Goal: Find specific page/section: Find specific page/section

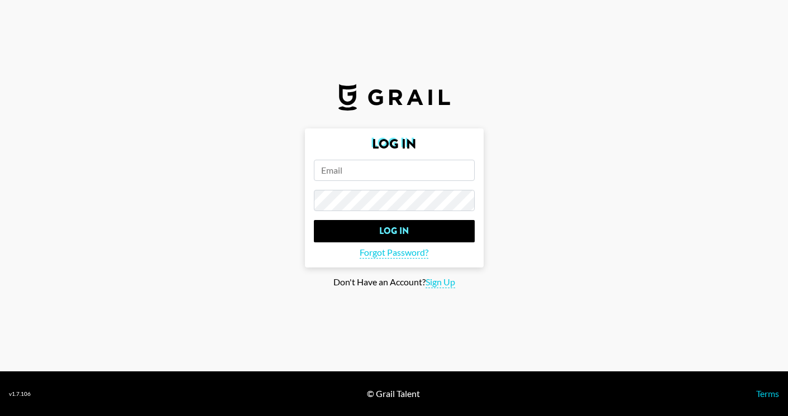
click at [357, 165] on input "email" at bounding box center [394, 170] width 161 height 21
paste input "[EMAIL_ADDRESS][DOMAIN_NAME]"
type input "[EMAIL_ADDRESS][DOMAIN_NAME]"
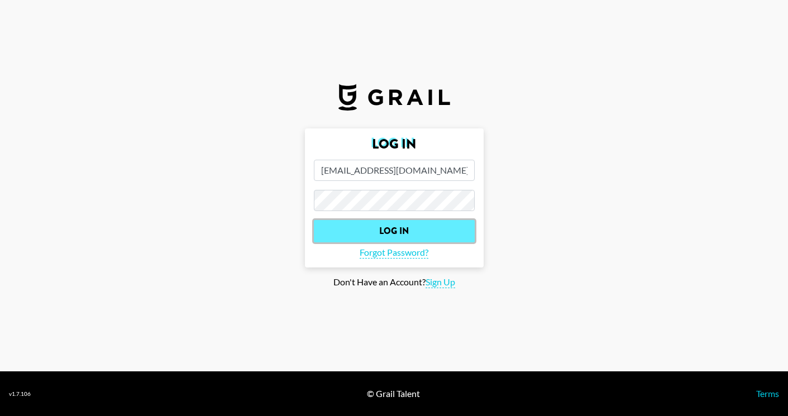
click at [354, 231] on input "Log In" at bounding box center [394, 231] width 161 height 22
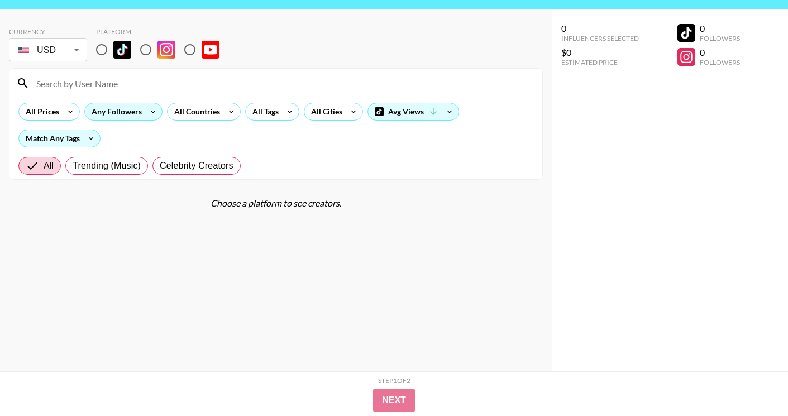
scroll to position [35, 0]
click at [209, 113] on div "All Countries" at bounding box center [195, 112] width 55 height 17
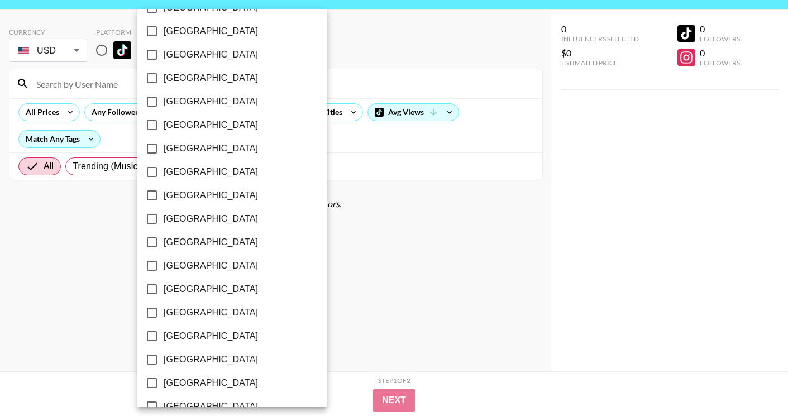
scroll to position [725, 0]
click at [151, 357] on input "[GEOGRAPHIC_DATA]" at bounding box center [151, 360] width 23 height 23
checkbox input "true"
click at [94, 287] on div at bounding box center [394, 208] width 788 height 416
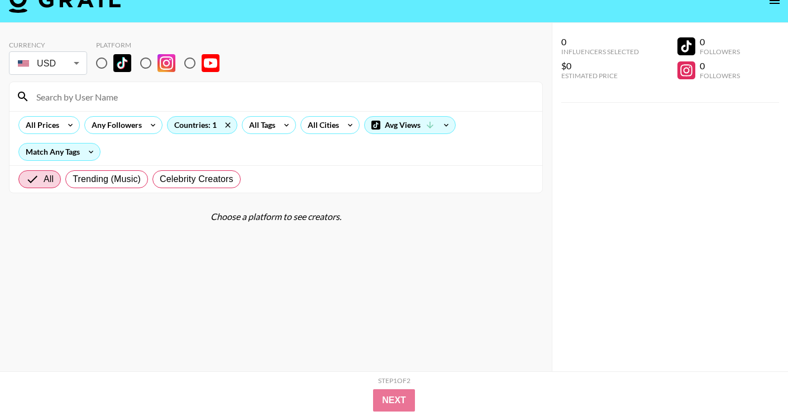
scroll to position [41, 0]
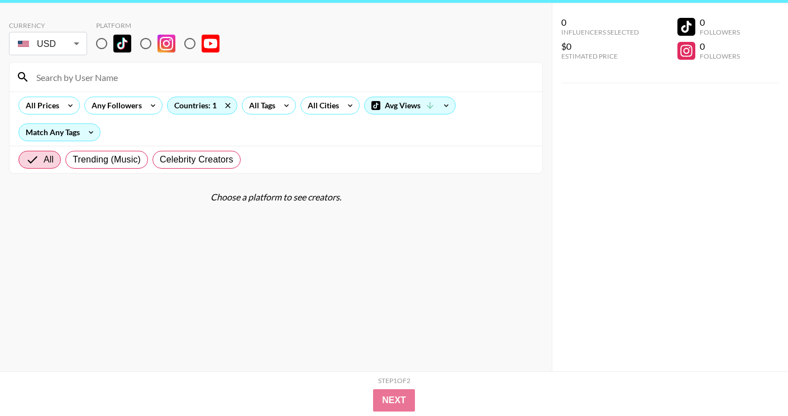
click at [106, 45] on input "radio" at bounding box center [101, 43] width 23 height 23
radio input "true"
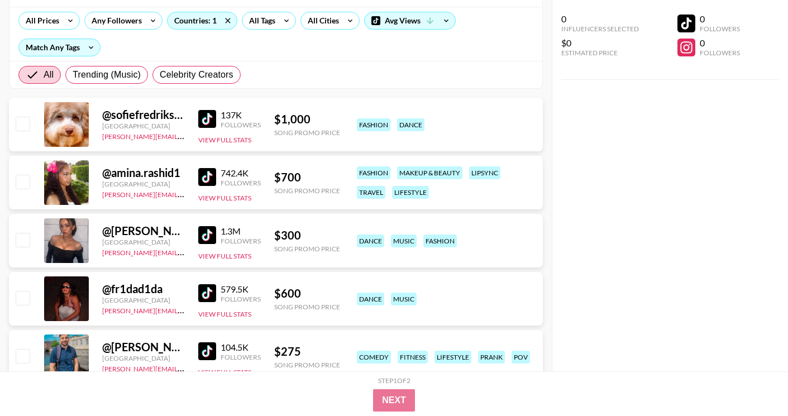
scroll to position [0, 0]
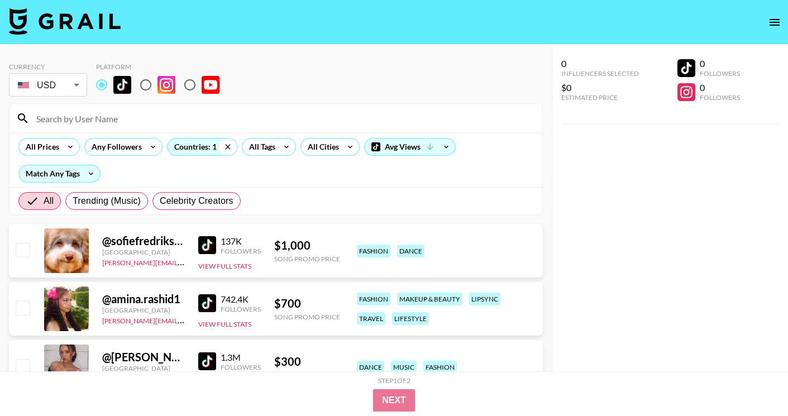
click at [228, 147] on icon at bounding box center [227, 146] width 5 height 5
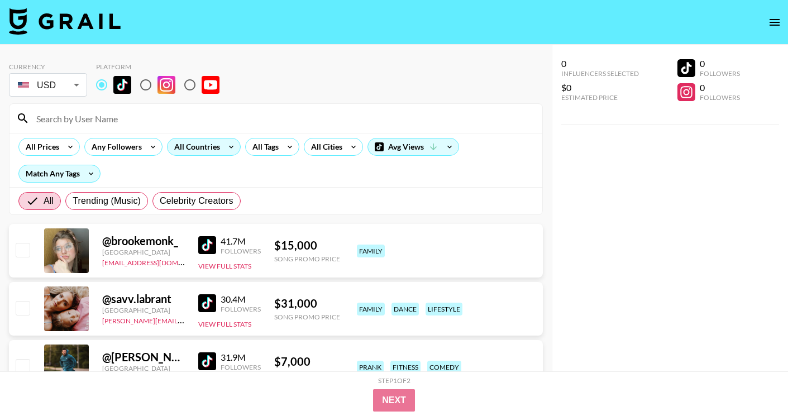
click at [203, 147] on div "All Countries" at bounding box center [195, 147] width 55 height 17
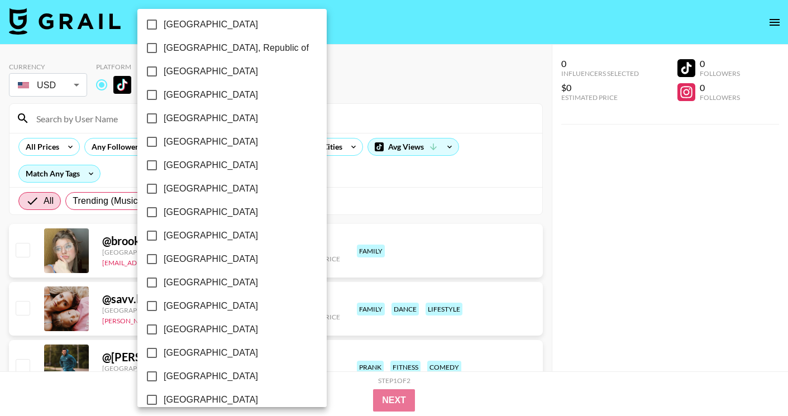
scroll to position [605, 0]
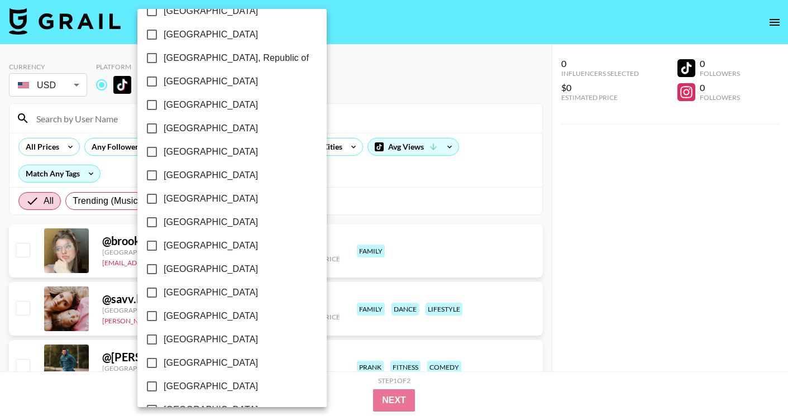
click at [154, 225] on input "[GEOGRAPHIC_DATA]" at bounding box center [151, 222] width 23 height 23
checkbox input "true"
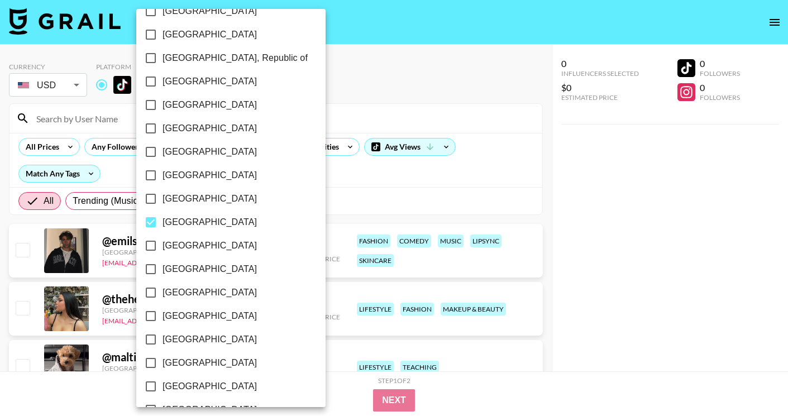
click at [291, 193] on div at bounding box center [394, 208] width 788 height 416
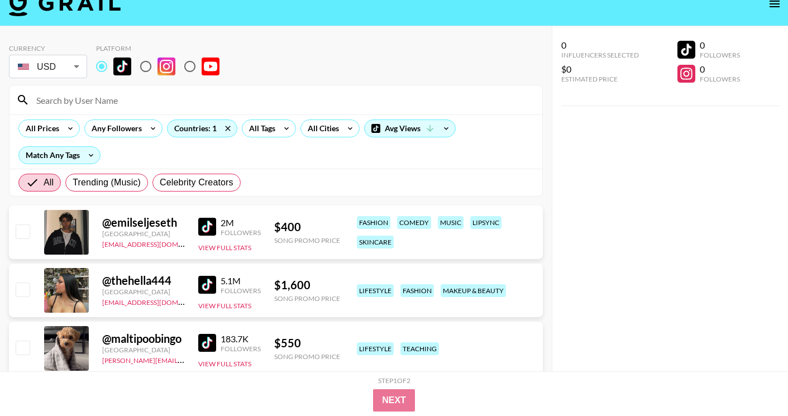
scroll to position [0, 0]
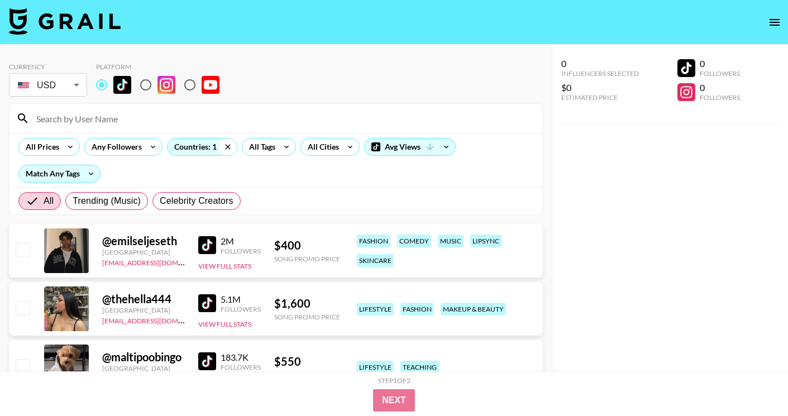
click at [226, 147] on icon at bounding box center [227, 146] width 5 height 5
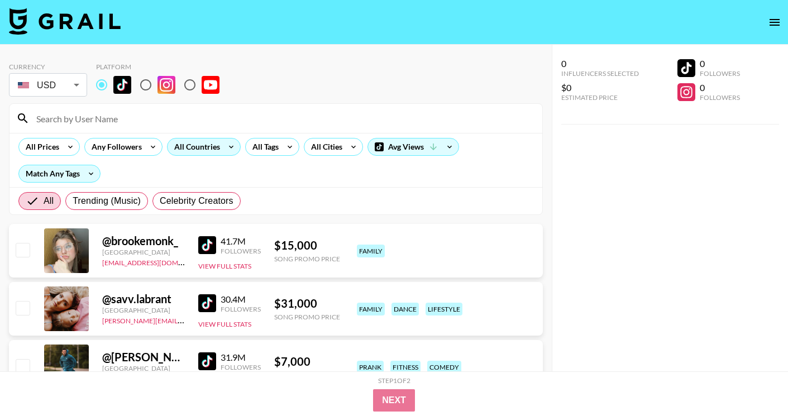
click at [199, 149] on div "All Countries" at bounding box center [195, 147] width 55 height 17
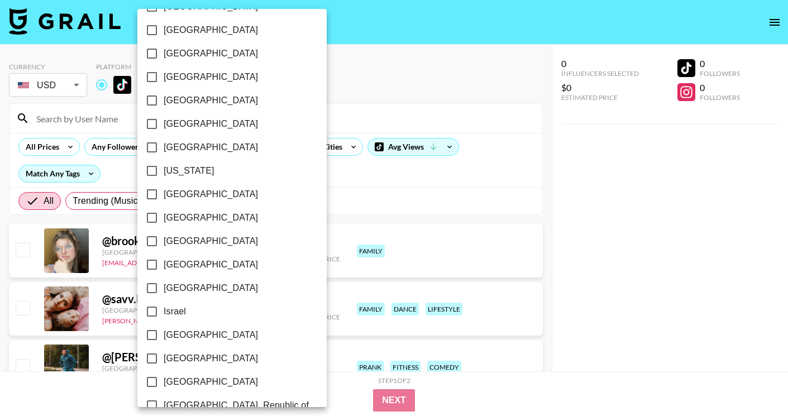
scroll to position [259, 0]
click at [154, 77] on input "[GEOGRAPHIC_DATA]" at bounding box center [151, 75] width 23 height 23
checkbox input "true"
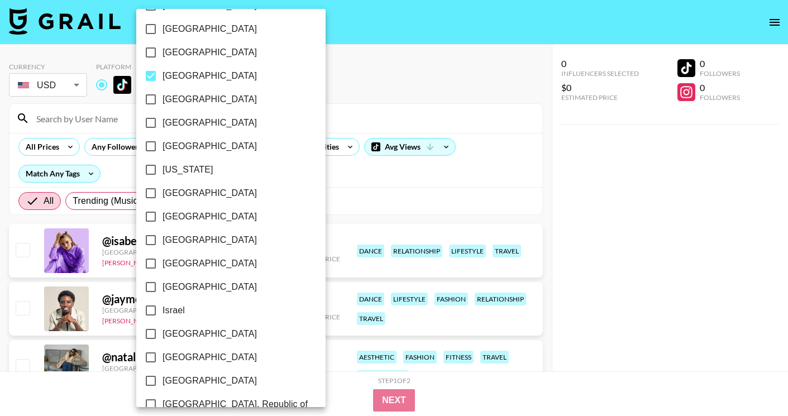
click at [303, 182] on div at bounding box center [394, 208] width 788 height 416
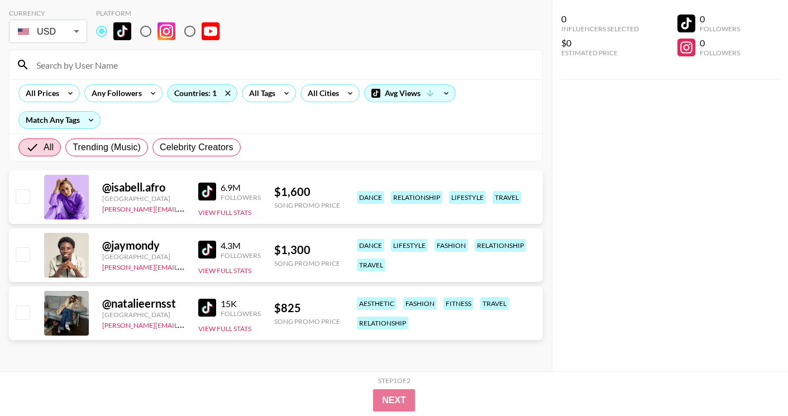
scroll to position [0, 0]
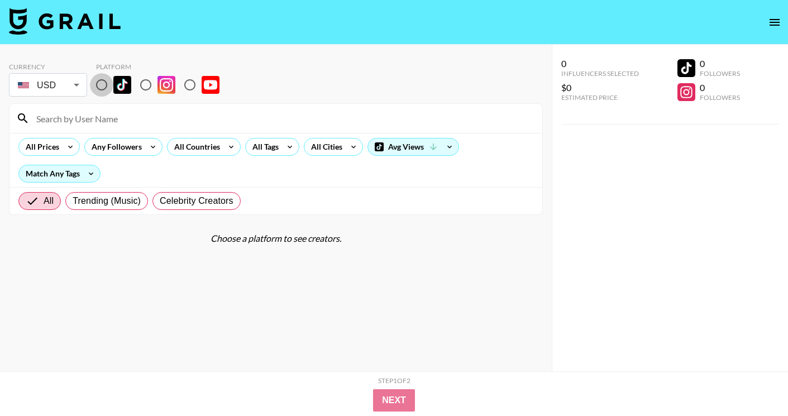
click at [99, 86] on input "radio" at bounding box center [101, 84] width 23 height 23
radio input "true"
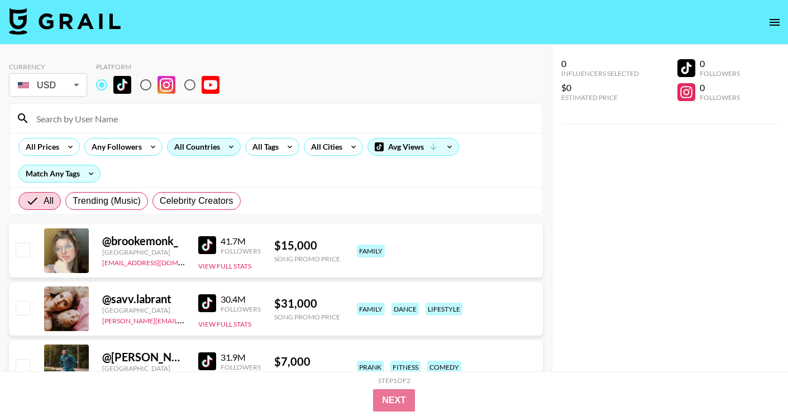
click at [221, 146] on div "All Countries" at bounding box center [195, 147] width 55 height 17
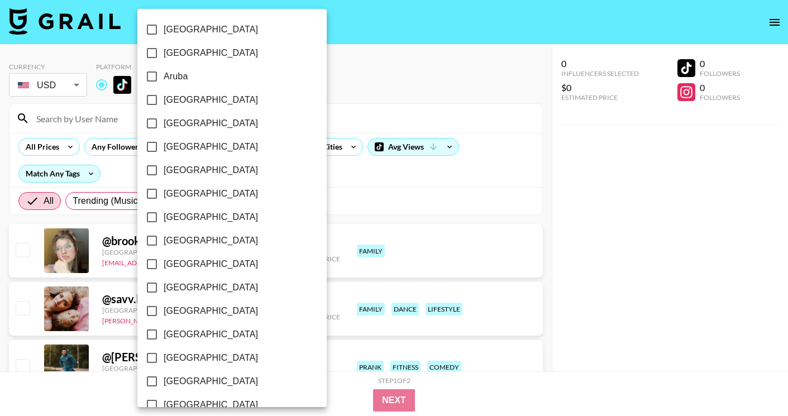
click at [154, 98] on input "[GEOGRAPHIC_DATA]" at bounding box center [151, 99] width 23 height 23
checkbox input "true"
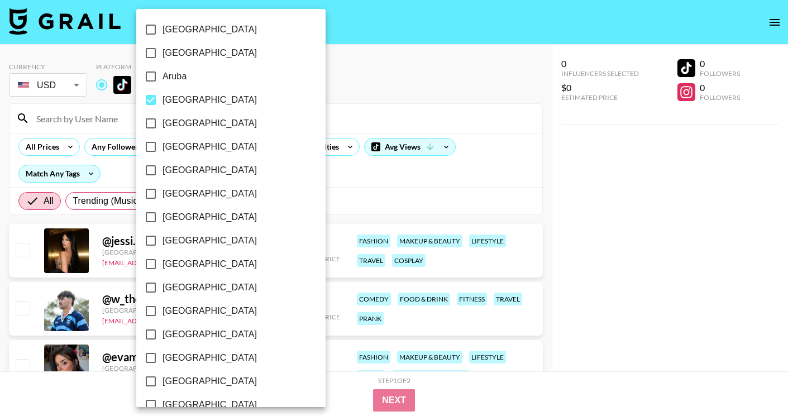
click at [309, 173] on div at bounding box center [394, 208] width 788 height 416
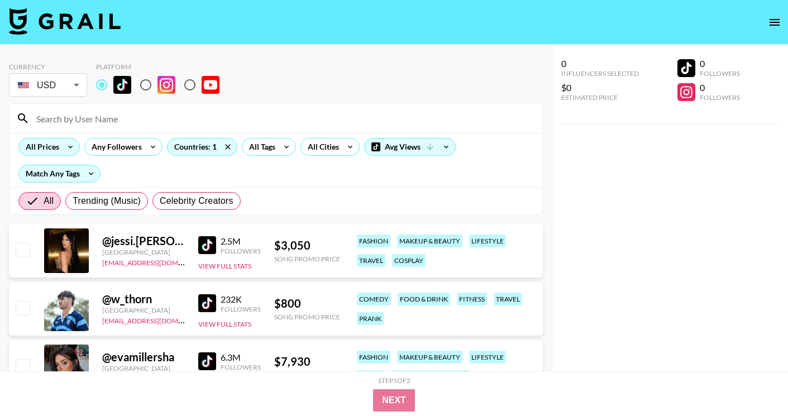
click at [66, 145] on icon at bounding box center [70, 147] width 18 height 17
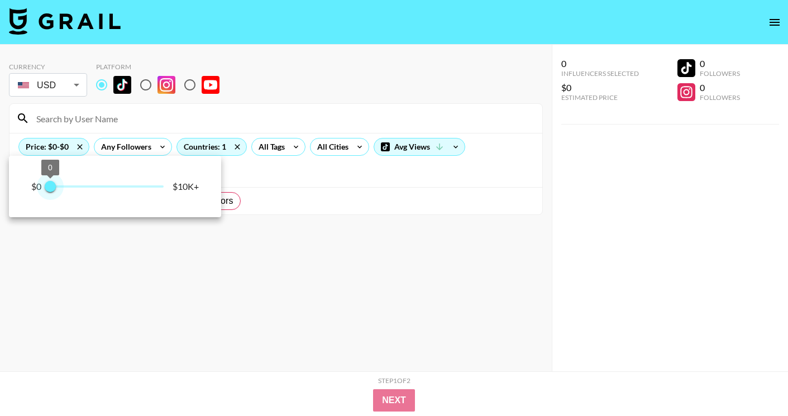
type input "250"
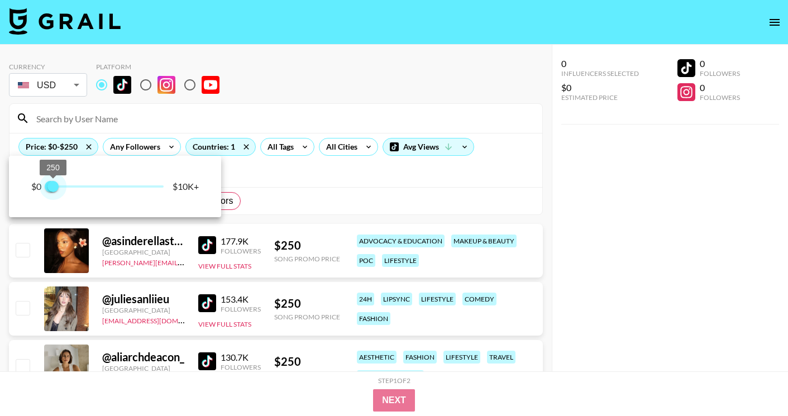
drag, startPoint x: 165, startPoint y: 185, endPoint x: 53, endPoint y: 186, distance: 112.3
click at [53, 186] on span "250" at bounding box center [52, 186] width 11 height 11
click at [352, 163] on div at bounding box center [394, 208] width 788 height 416
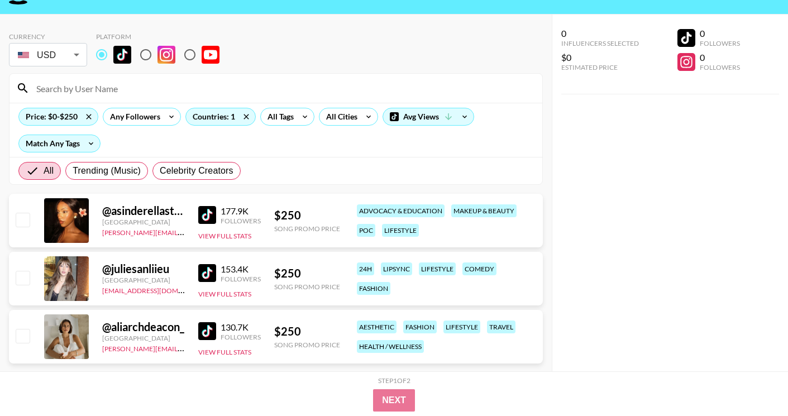
scroll to position [21, 0]
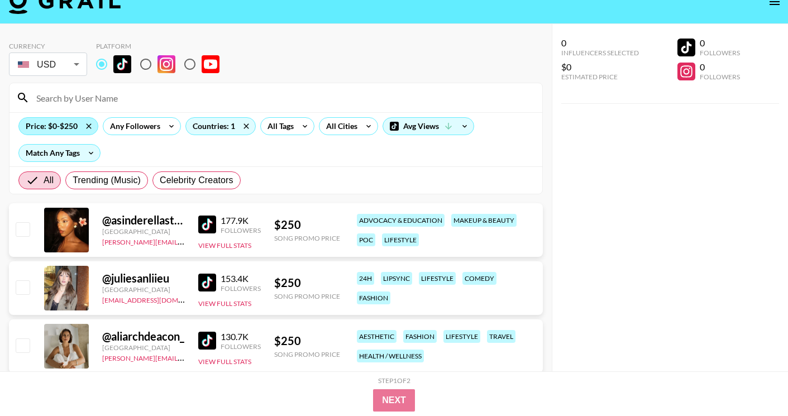
click at [69, 128] on div "Price: $0-$250" at bounding box center [58, 126] width 79 height 17
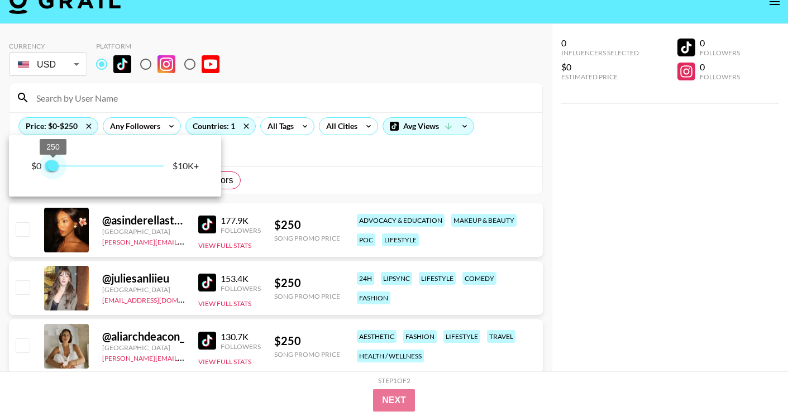
type input "0"
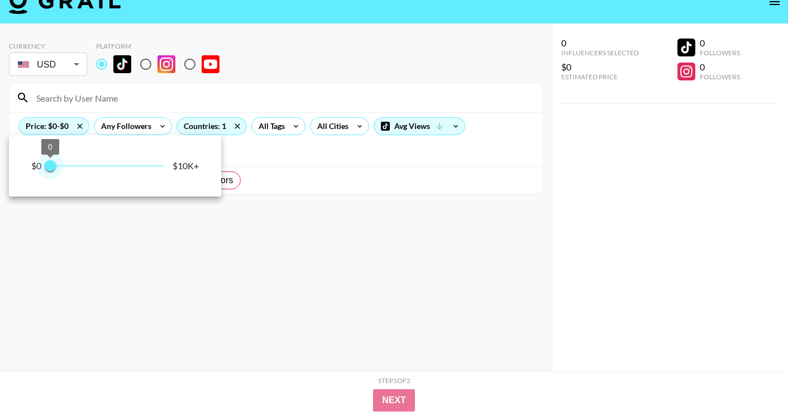
drag, startPoint x: 54, startPoint y: 166, endPoint x: 48, endPoint y: 166, distance: 6.2
click at [50, 166] on span "0 0" at bounding box center [106, 166] width 113 height 17
click at [277, 158] on div at bounding box center [394, 208] width 788 height 416
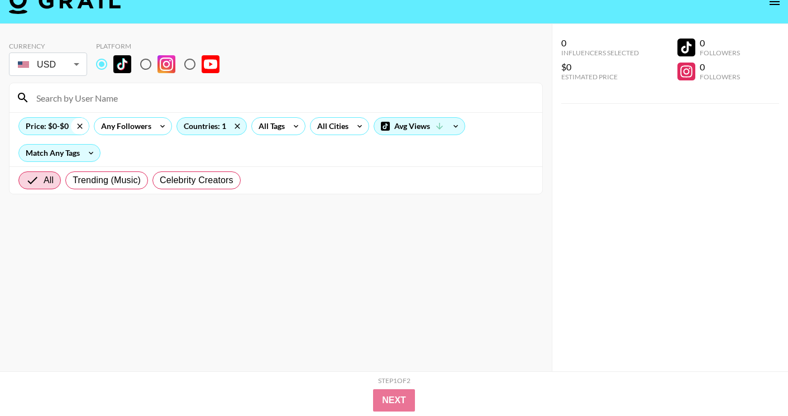
click at [79, 127] on icon at bounding box center [79, 125] width 5 height 5
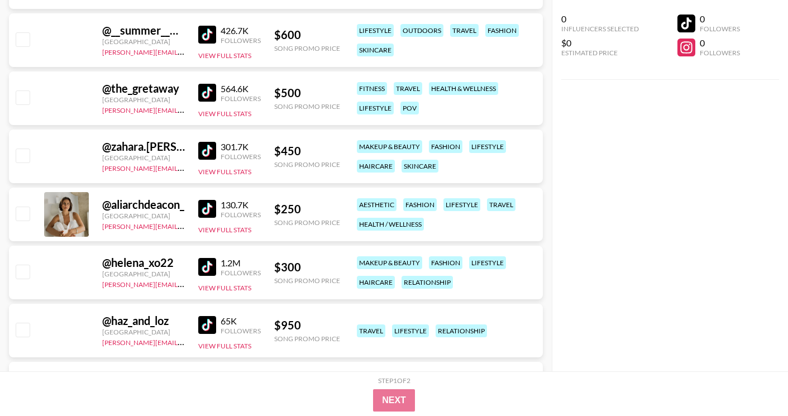
scroll to position [3365, 0]
